Goal: Information Seeking & Learning: Learn about a topic

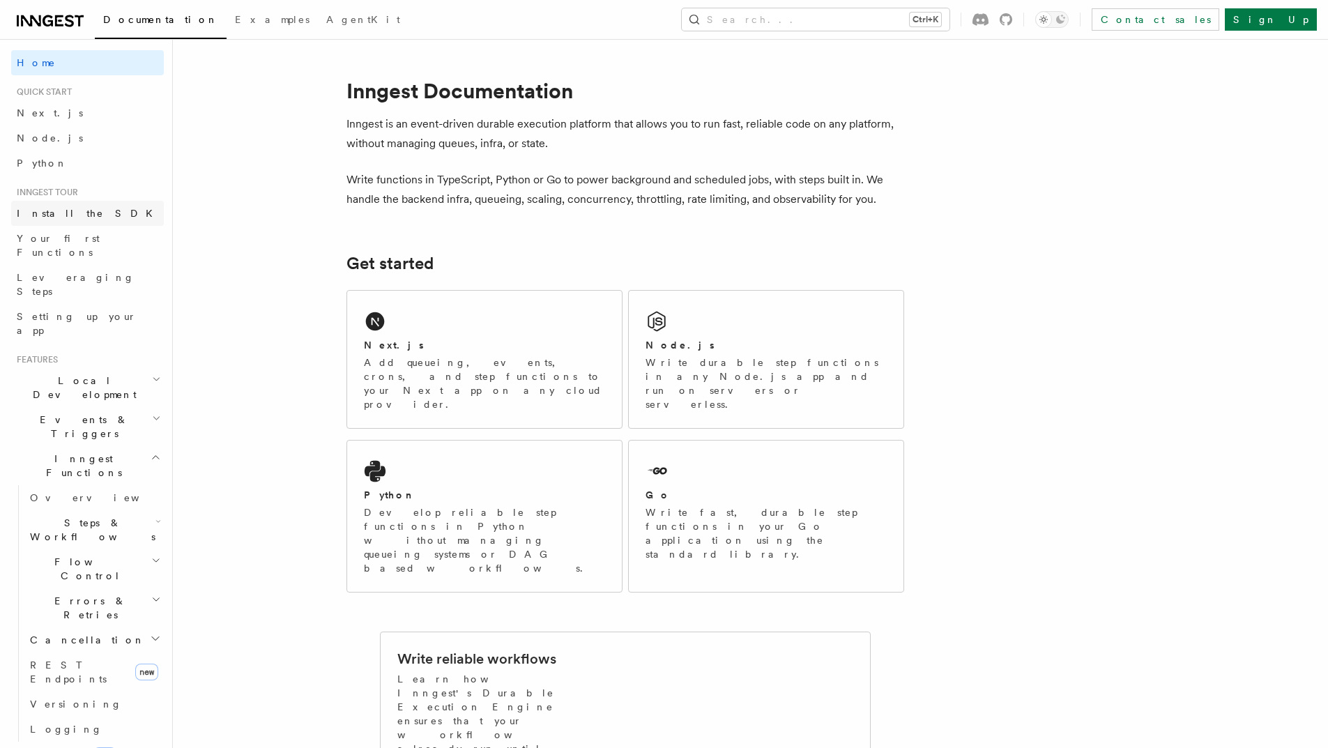
click at [76, 215] on span "Install the SDK" at bounding box center [89, 213] width 144 height 11
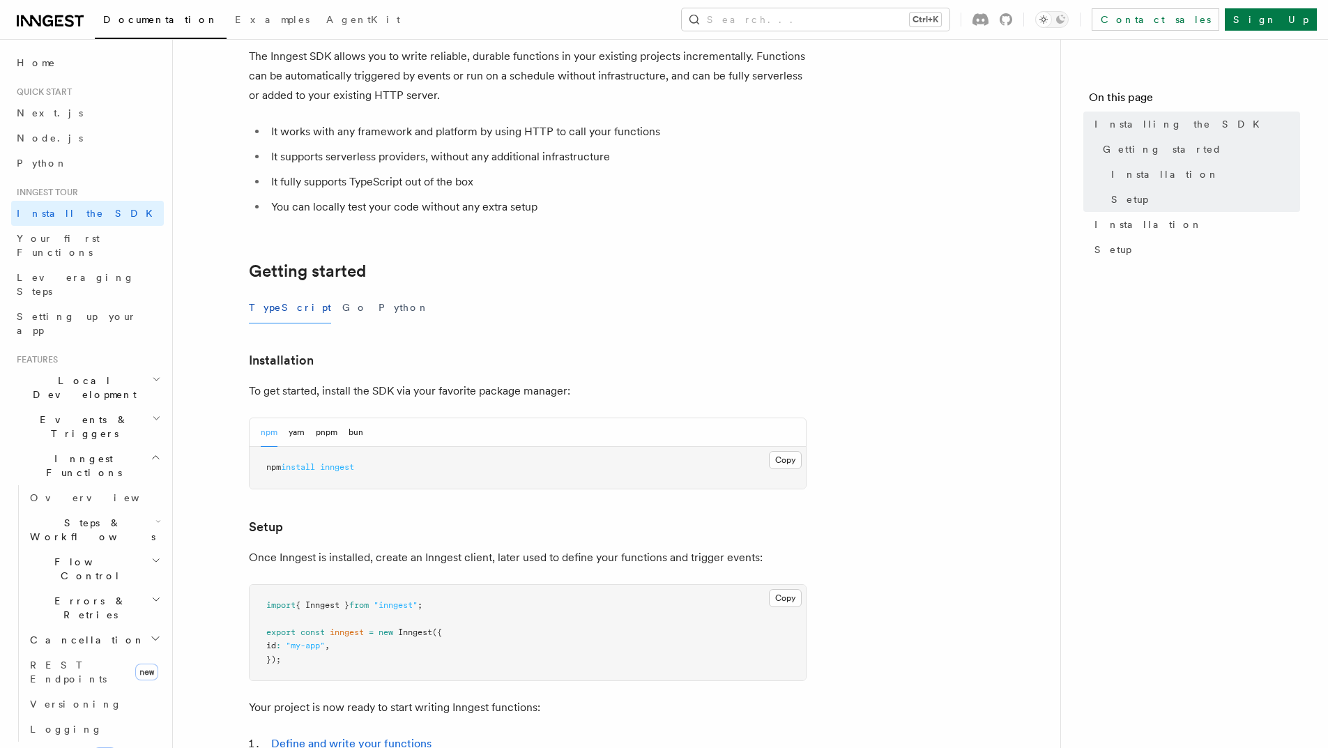
scroll to position [209, 0]
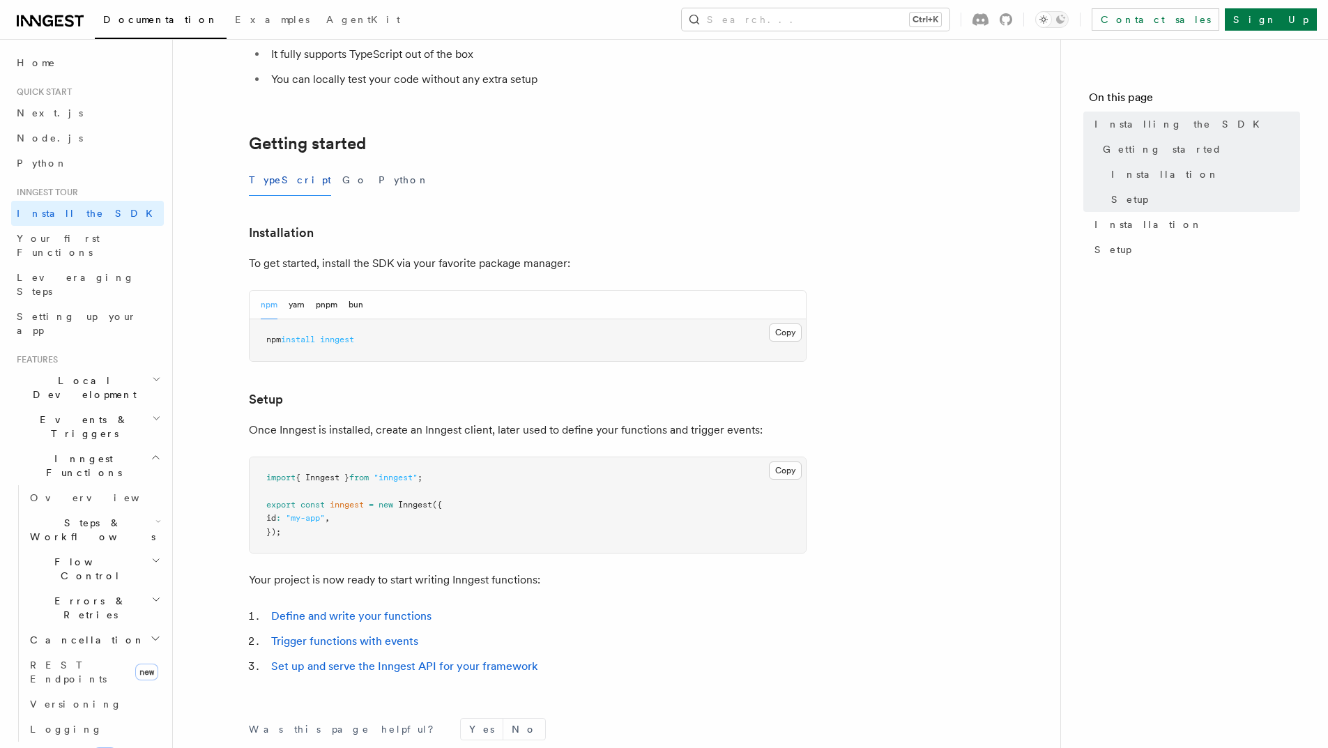
click at [305, 183] on div "TypeScript Go Python" at bounding box center [528, 179] width 558 height 31
click at [342, 181] on button "Go" at bounding box center [354, 179] width 25 height 31
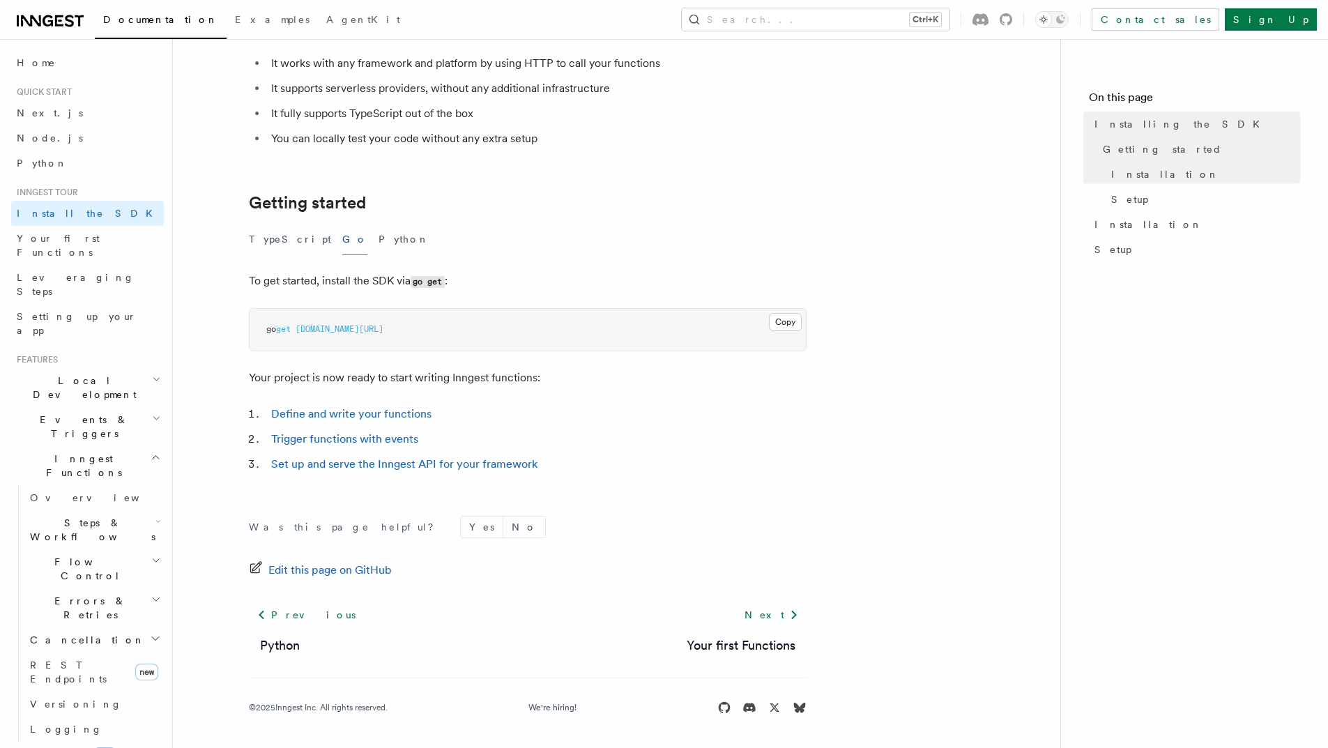
scroll to position [150, 0]
click at [378, 245] on button "Python" at bounding box center [403, 239] width 51 height 31
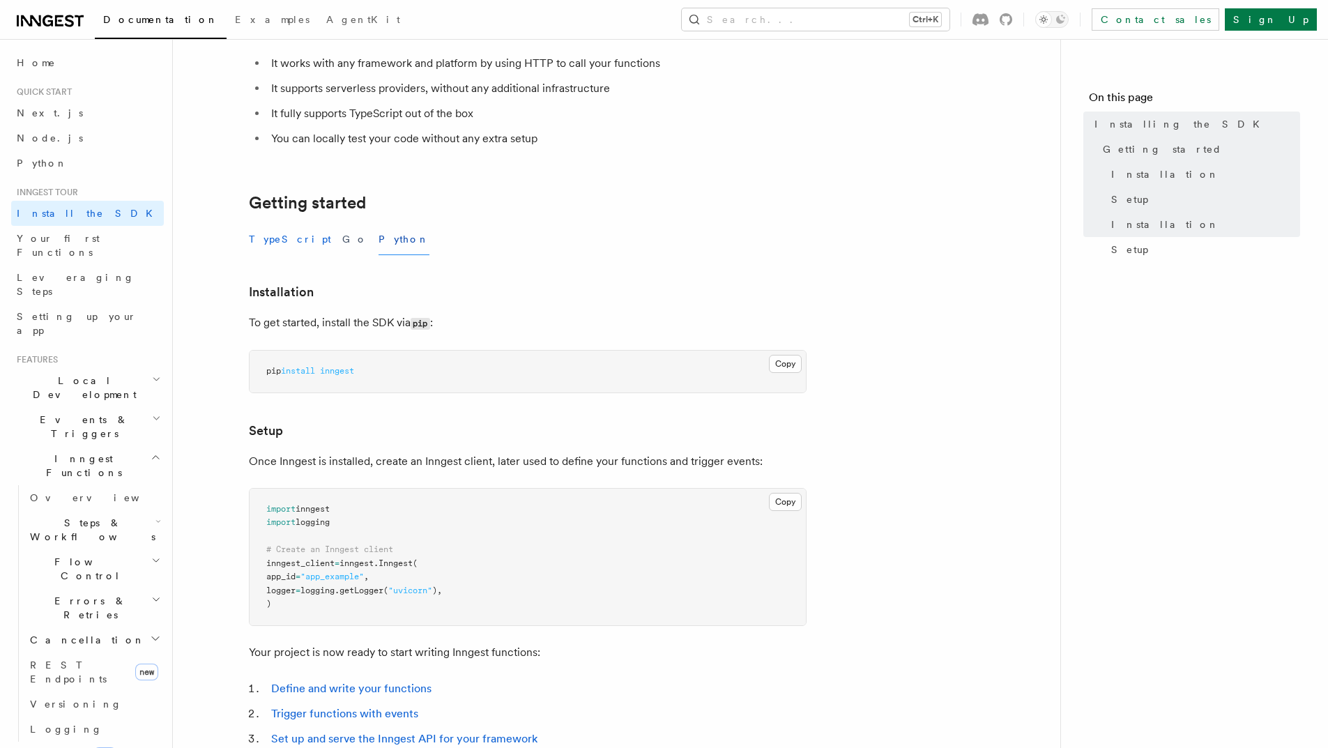
click at [277, 236] on button "TypeScript" at bounding box center [290, 239] width 82 height 31
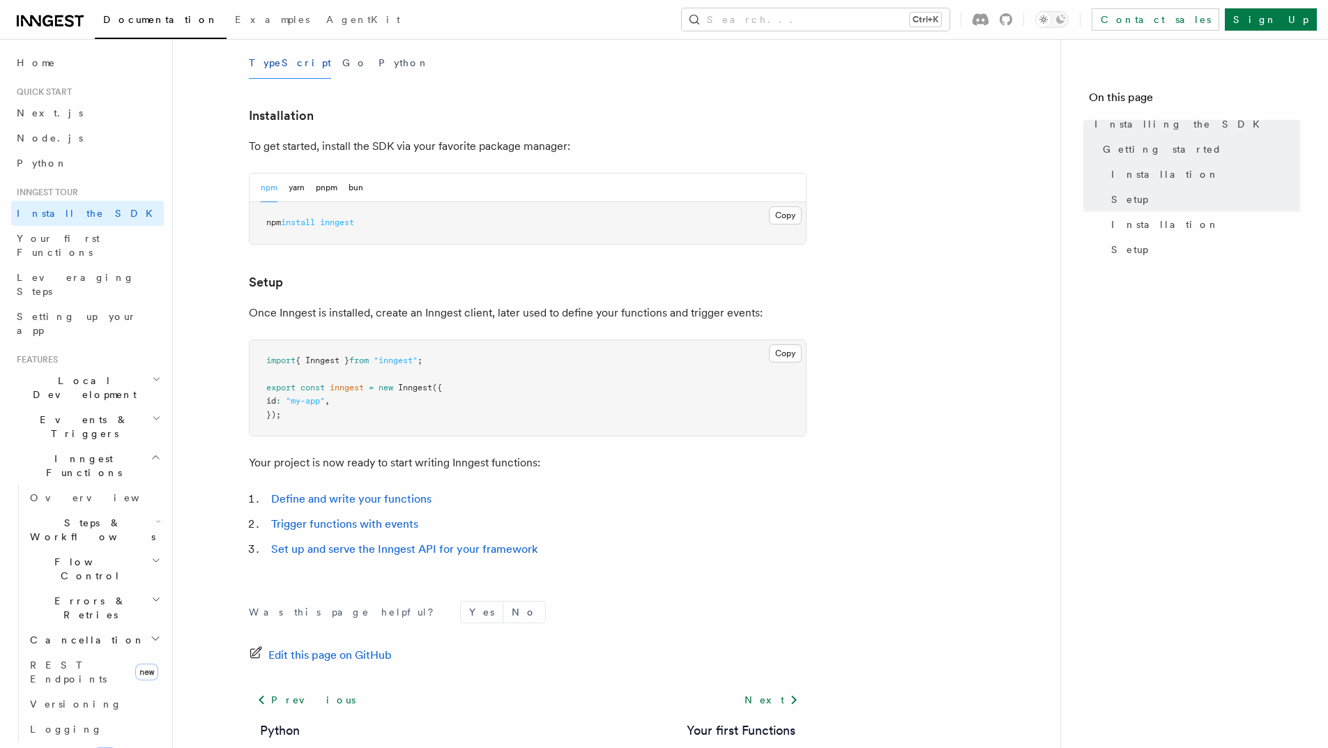
scroll to position [411, 0]
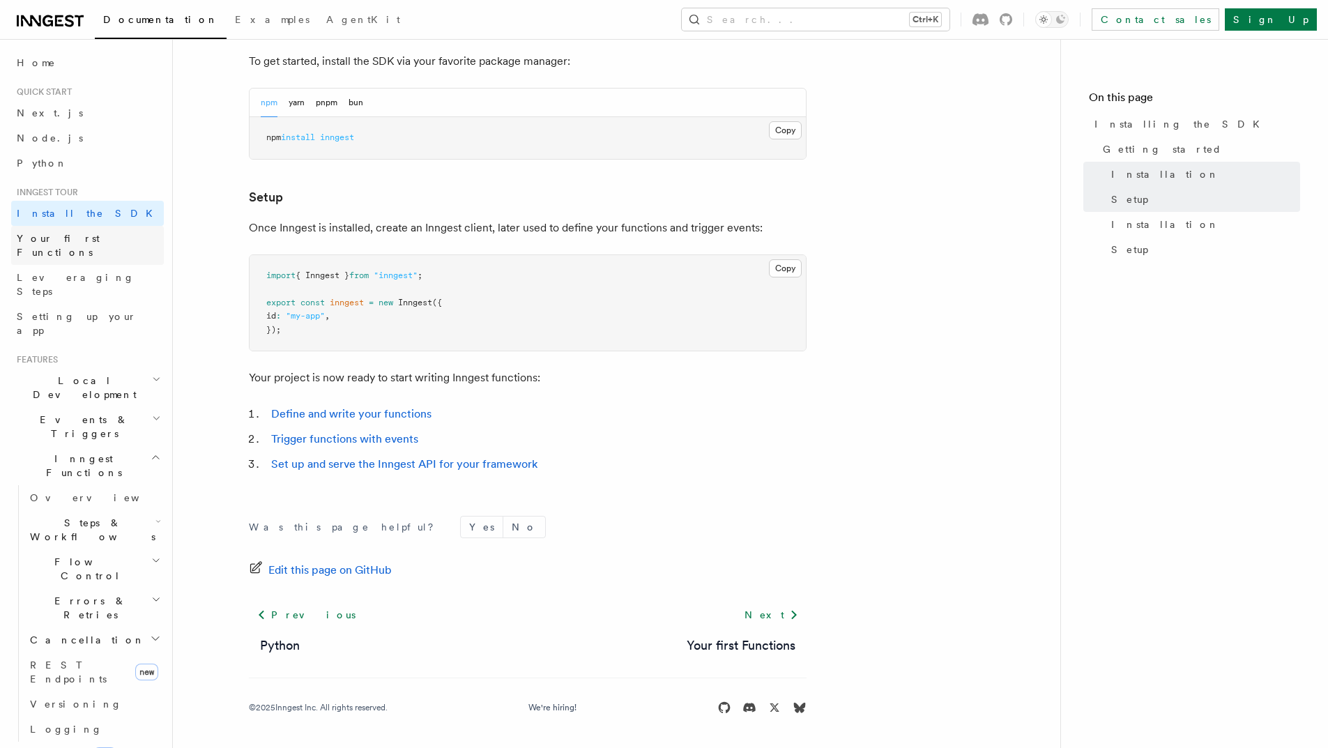
click at [94, 245] on span "Your first Functions" at bounding box center [90, 245] width 147 height 28
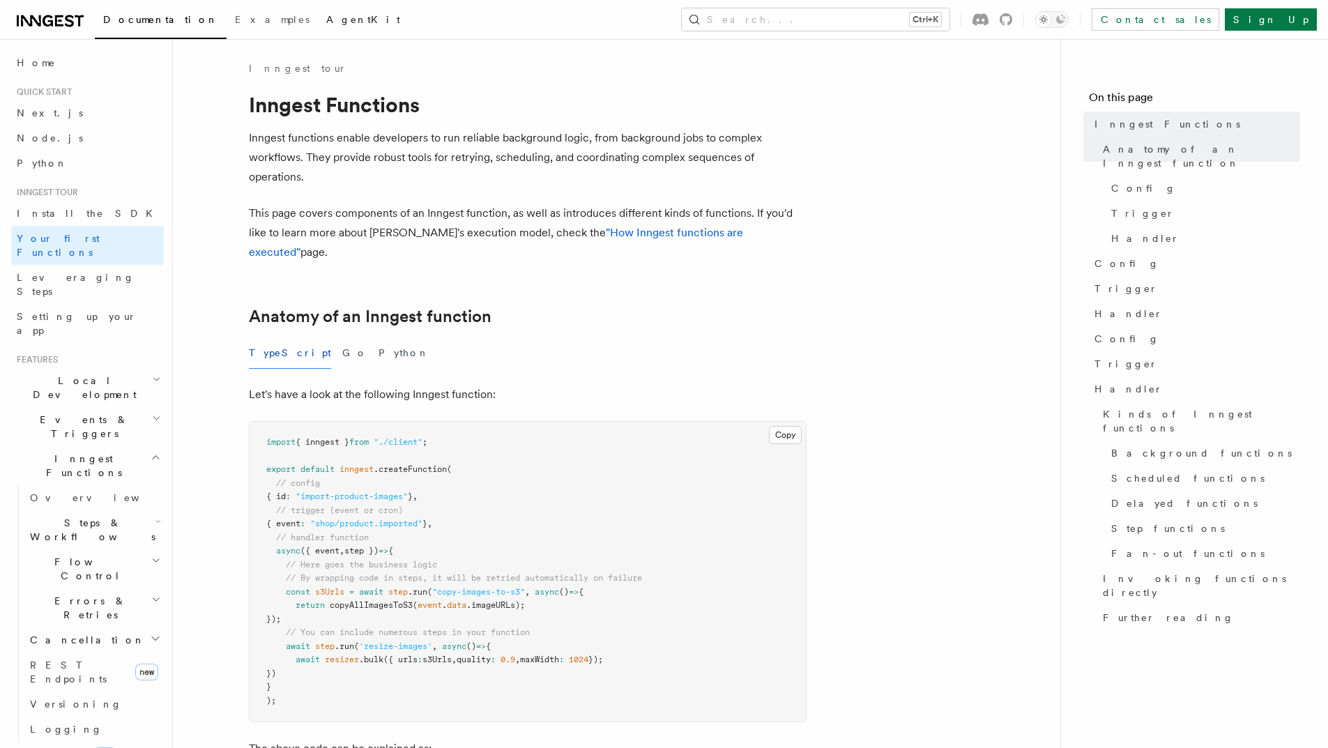
click at [326, 21] on span "AgentKit" at bounding box center [363, 19] width 74 height 11
click at [38, 54] on link "Home" at bounding box center [87, 62] width 153 height 25
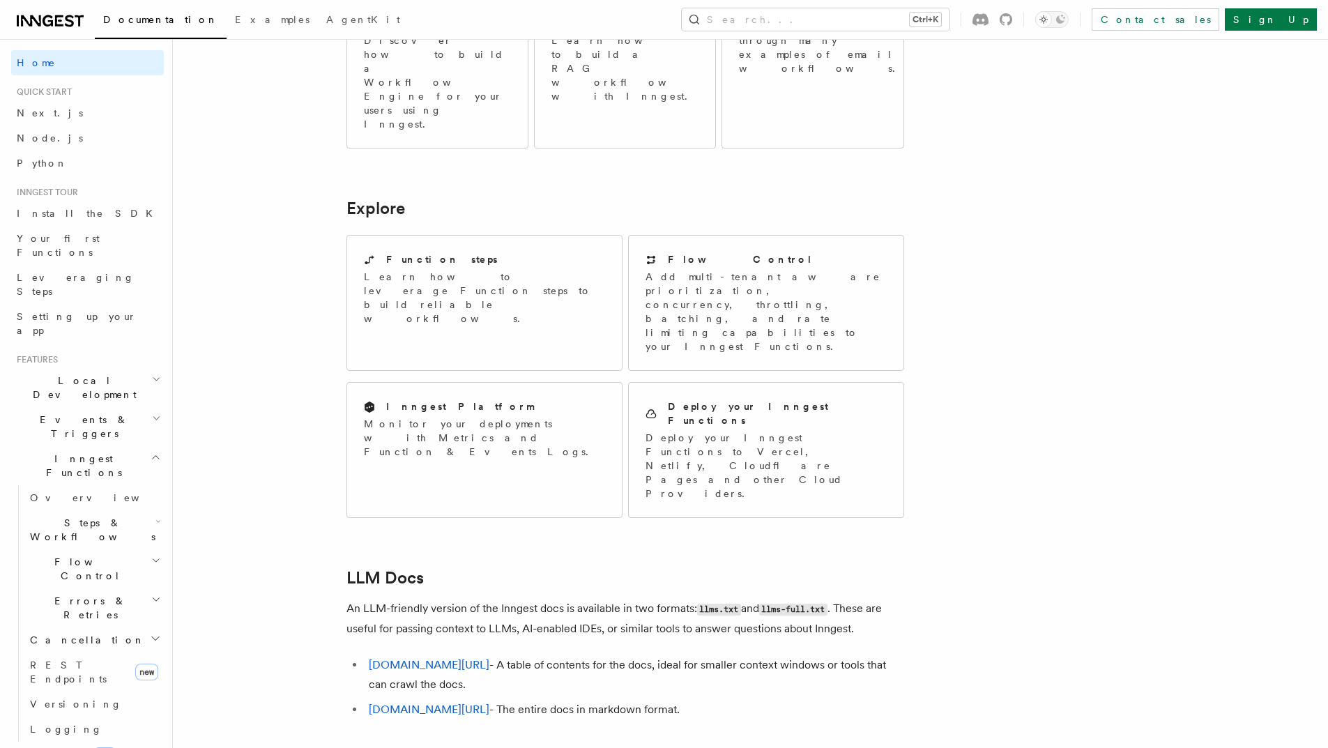
scroll to position [976, 0]
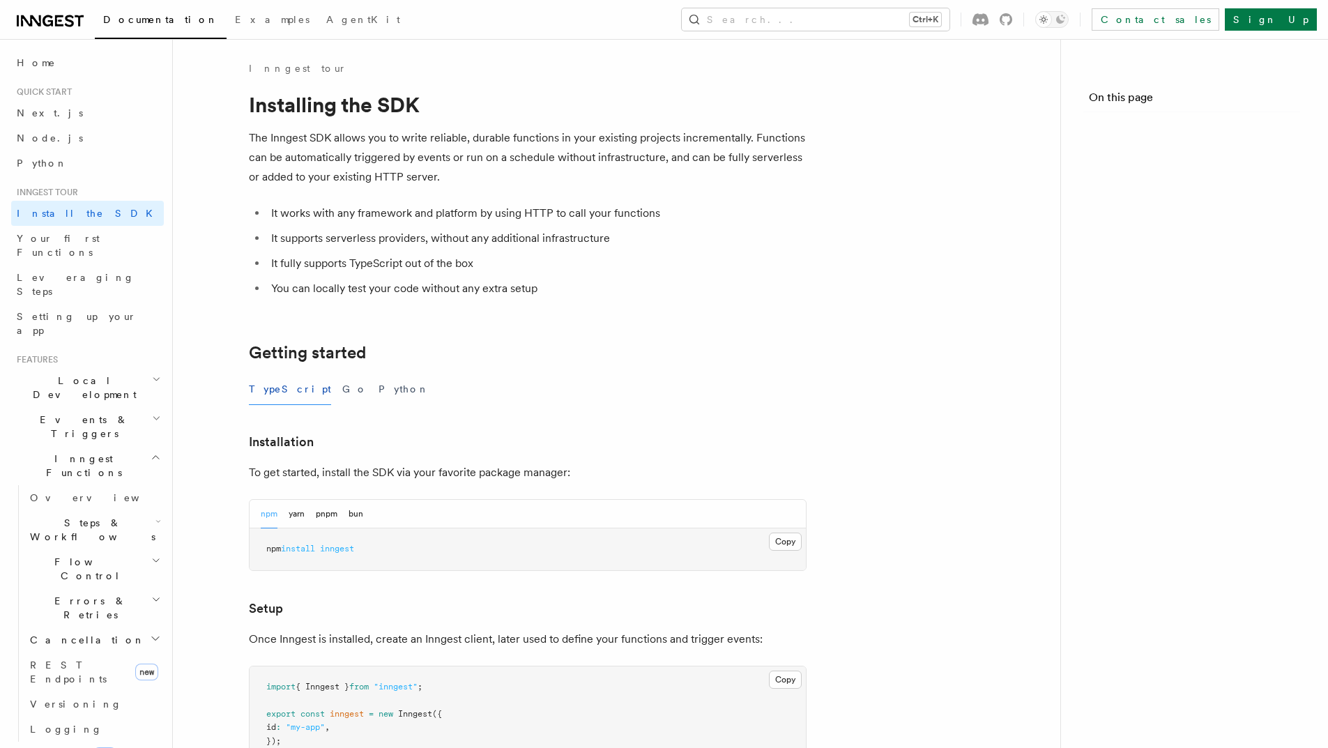
scroll to position [411, 0]
